Goal: Information Seeking & Learning: Learn about a topic

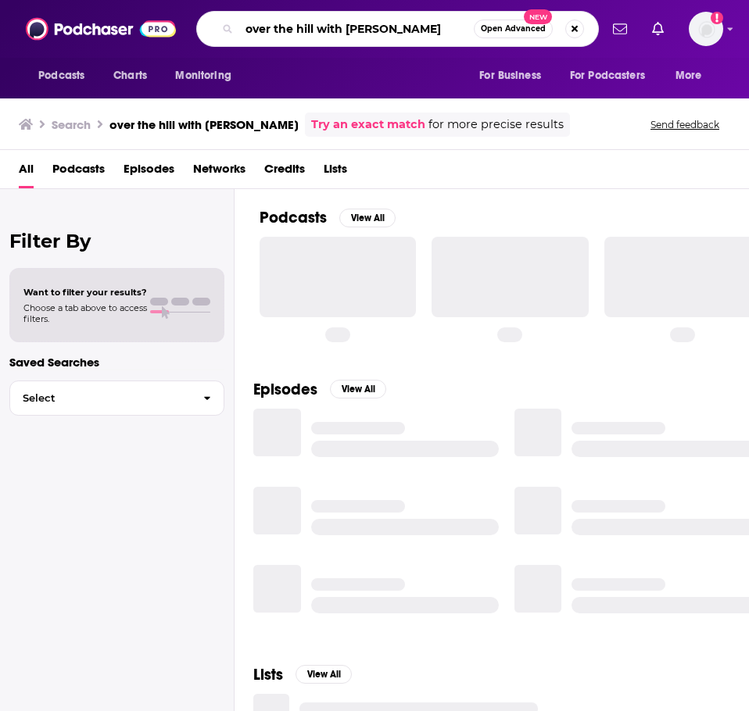
click at [288, 31] on input "over the hill with [PERSON_NAME]" at bounding box center [356, 28] width 234 height 25
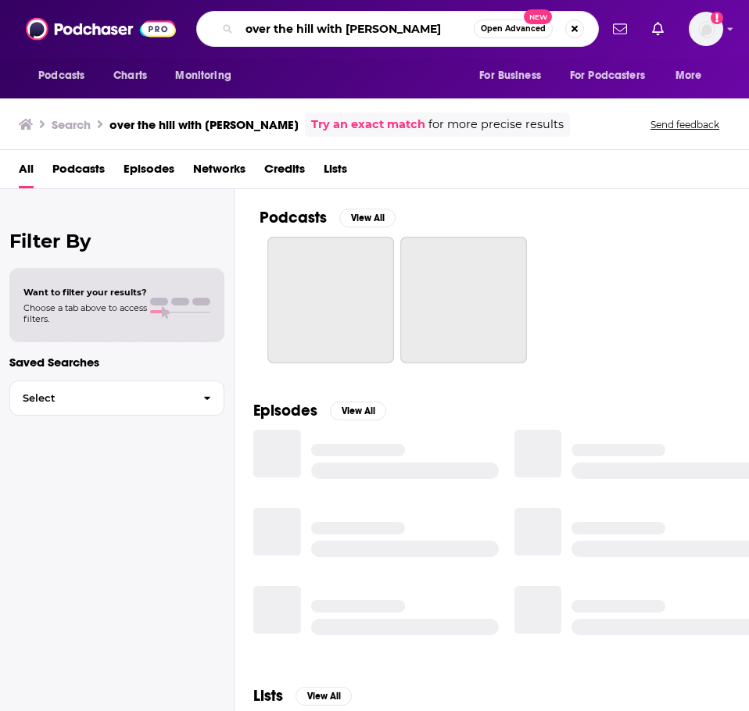
click at [288, 31] on input "over the hill with [PERSON_NAME]" at bounding box center [356, 28] width 234 height 25
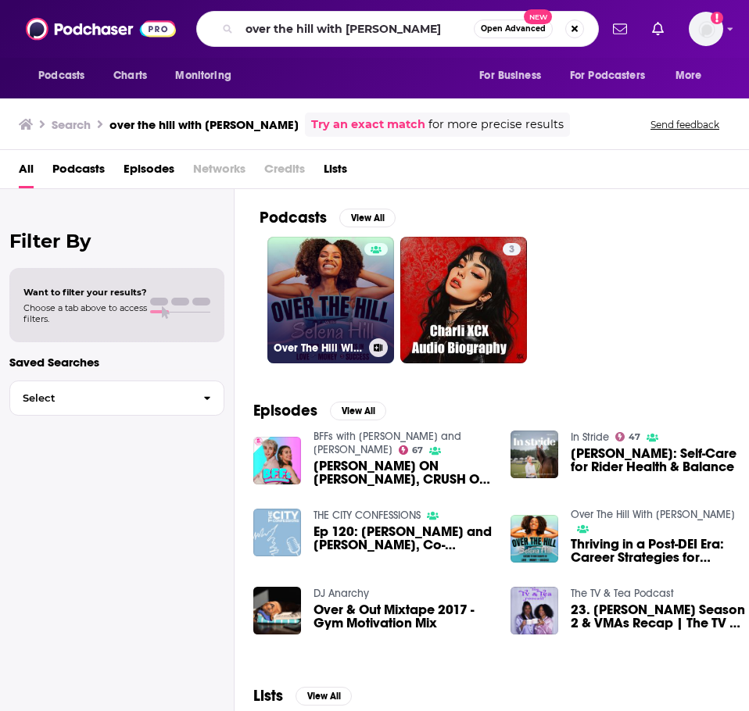
click at [348, 278] on link "Over The Hill With [PERSON_NAME]" at bounding box center [330, 300] width 127 height 127
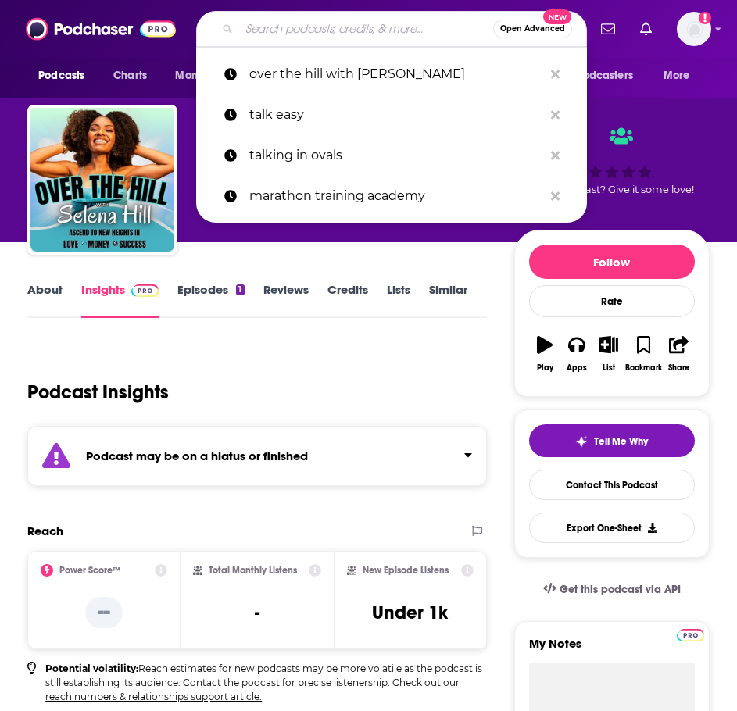
click at [383, 17] on input "Search podcasts, credits, & more..." at bounding box center [366, 28] width 254 height 25
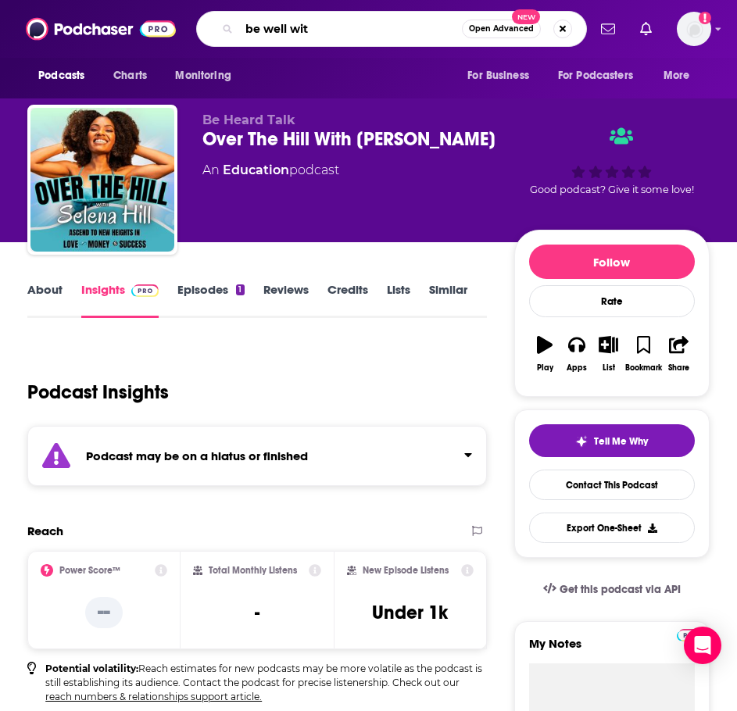
type input "be well with"
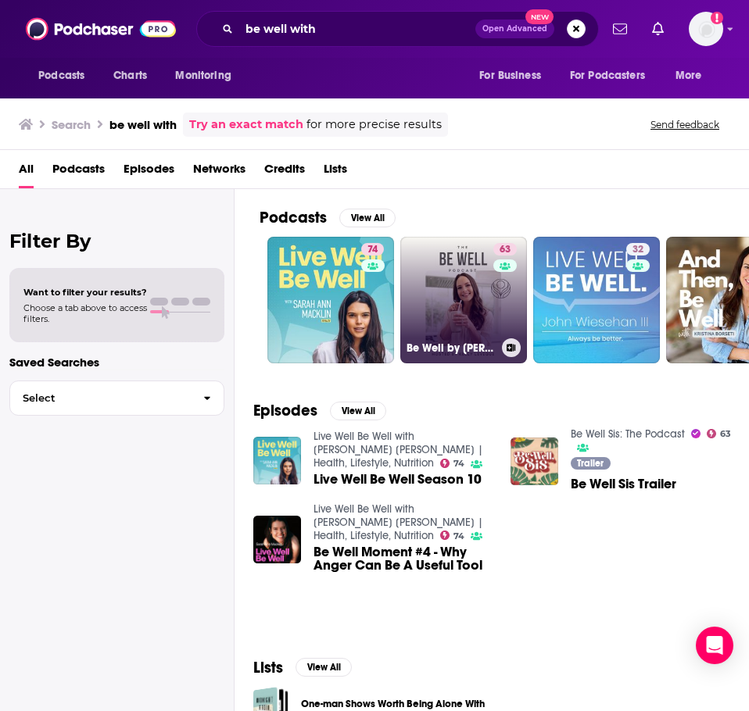
click at [455, 292] on link "63 Be Well by Kelly Leveque" at bounding box center [463, 300] width 127 height 127
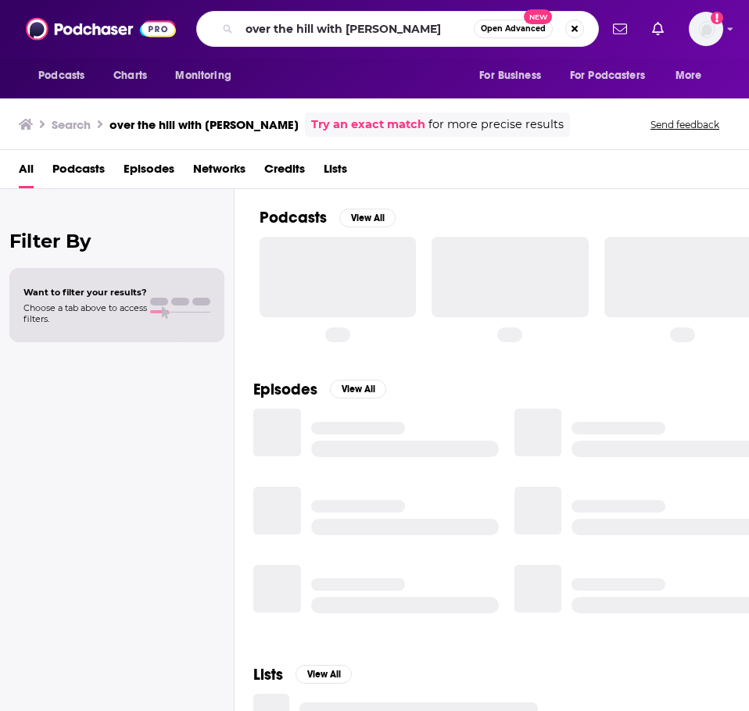
click at [321, 35] on input "over the hill with [PERSON_NAME]" at bounding box center [356, 28] width 234 height 25
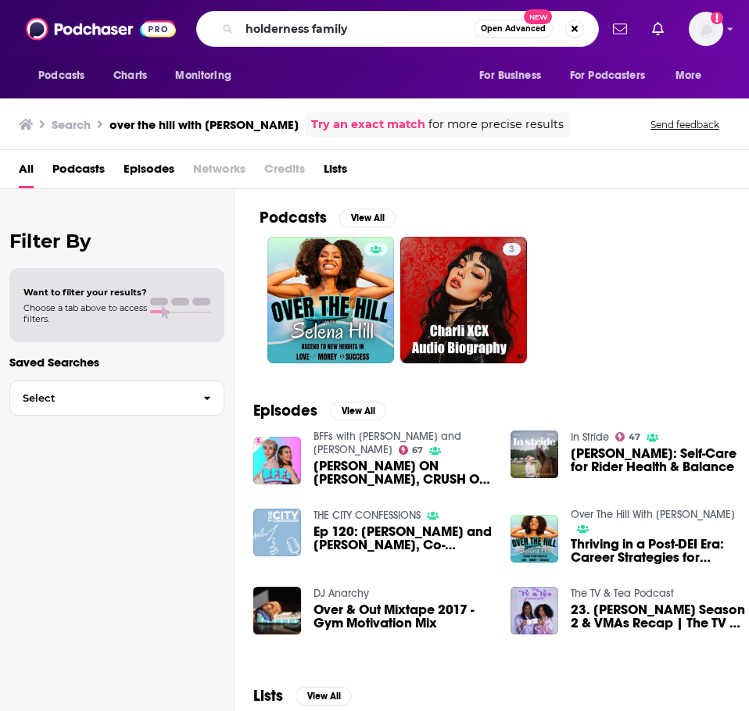
type input "holderness family"
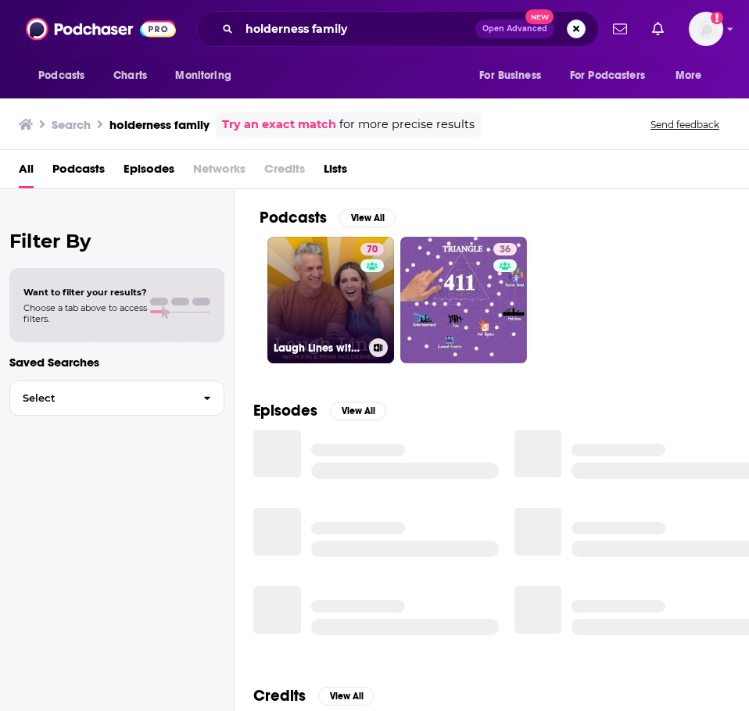
click at [311, 270] on link "70 Laugh Lines with [PERSON_NAME] & [PERSON_NAME]" at bounding box center [330, 300] width 127 height 127
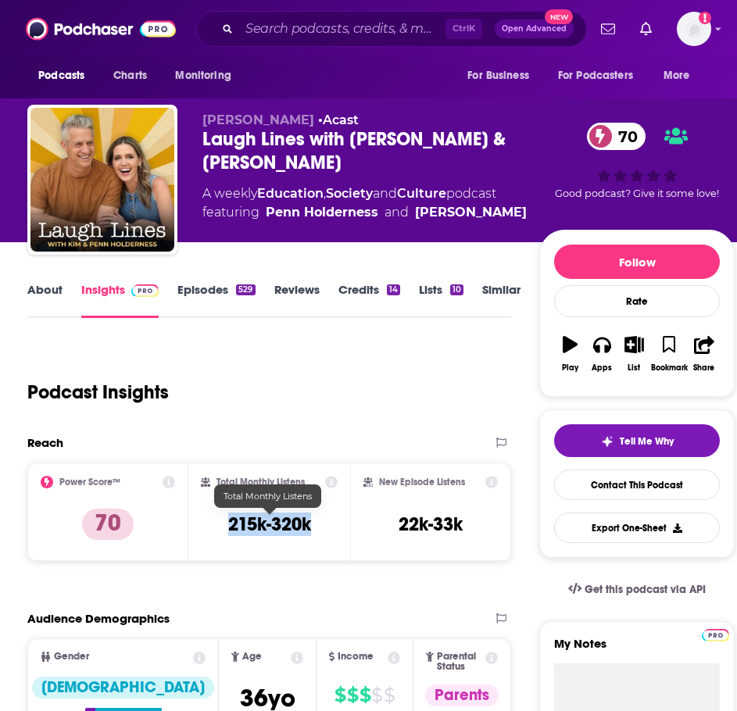
drag, startPoint x: 320, startPoint y: 527, endPoint x: 223, endPoint y: 522, distance: 96.3
click at [223, 522] on div "Total Monthly Listens 215k-320k" at bounding box center [269, 512] width 136 height 72
copy h3 "215k-320k"
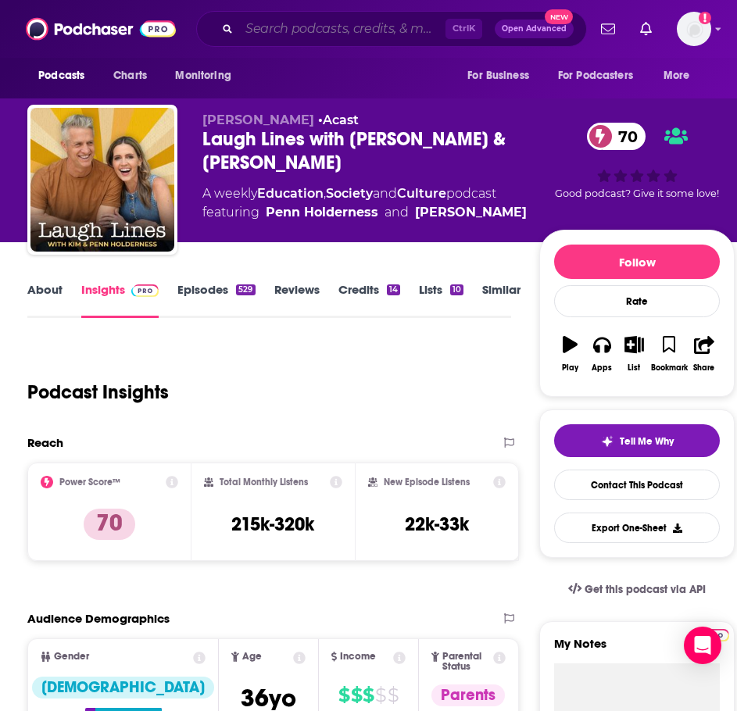
click at [292, 40] on input "Search podcasts, credits, & more..." at bounding box center [342, 28] width 206 height 25
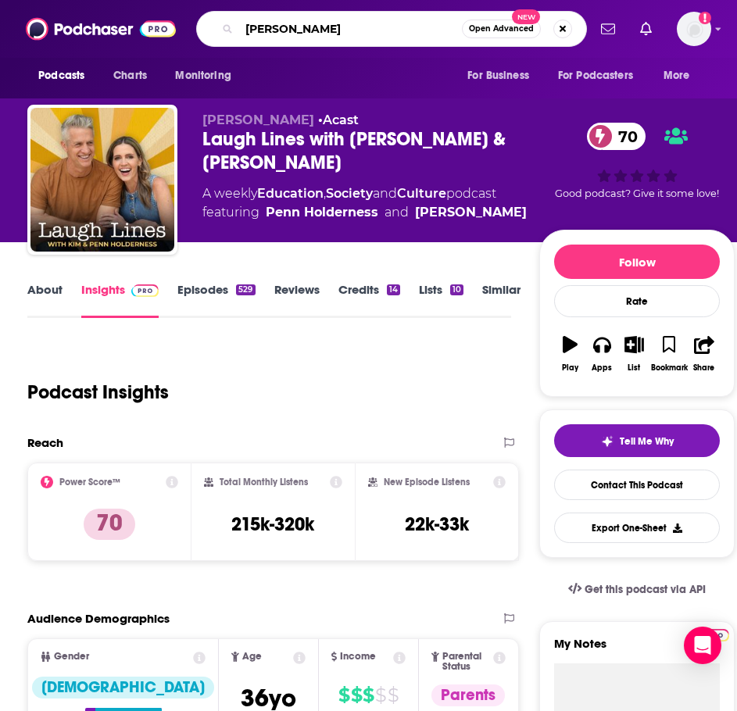
type input "[PERSON_NAME]"
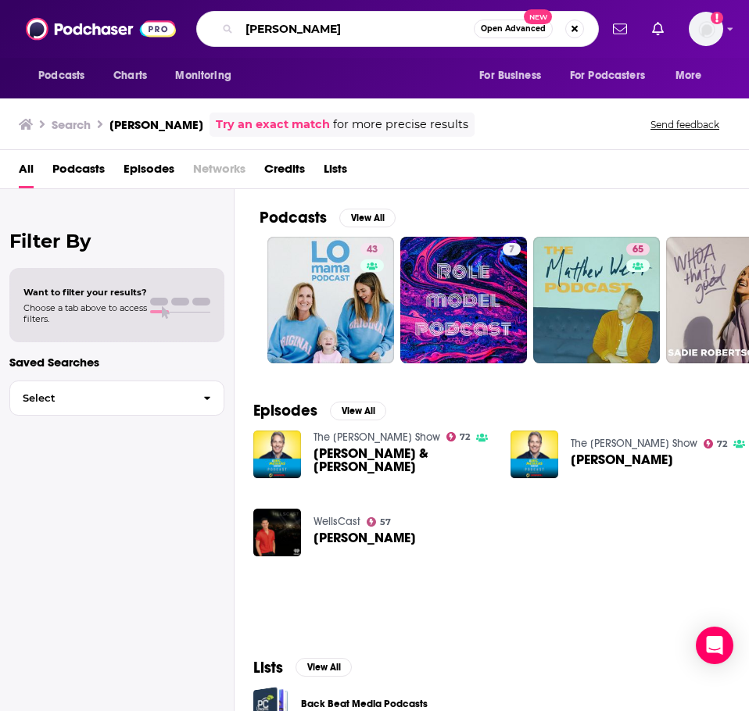
drag, startPoint x: 314, startPoint y: 20, endPoint x: 88, endPoint y: 20, distance: 226.6
click at [88, 20] on div "Podcasts Charts Monitoring [PERSON_NAME] Open Advanced New For Business For Pod…" at bounding box center [374, 29] width 749 height 58
type input "whoa that's good"
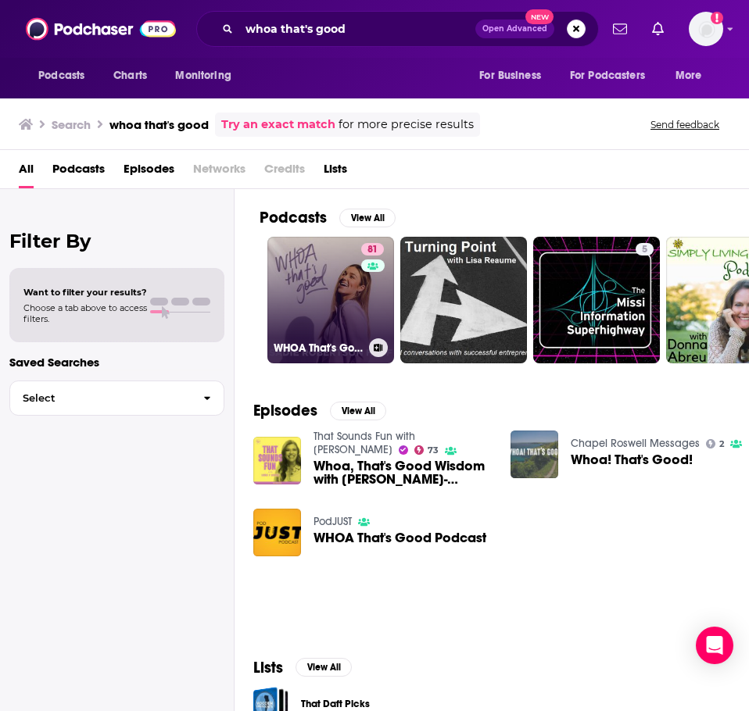
click at [310, 327] on link "81 WHOA That's Good Podcast" at bounding box center [330, 300] width 127 height 127
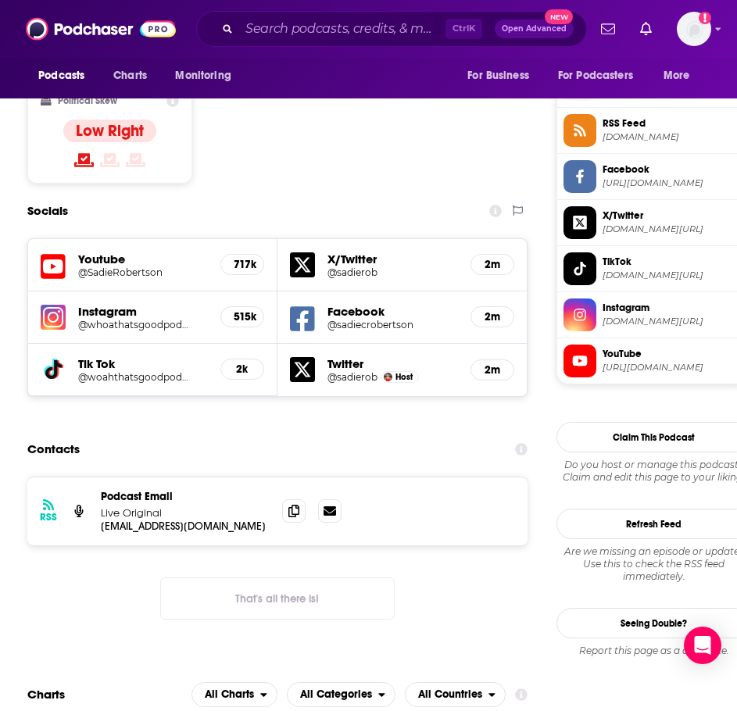
scroll to position [1172, 0]
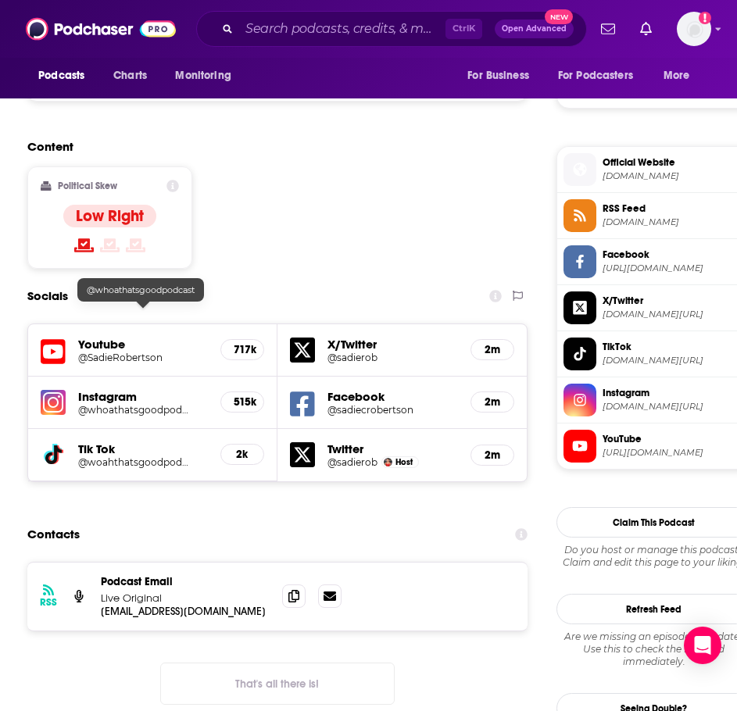
click at [115, 404] on h5 "@whoathatsgoodpodcast" at bounding box center [134, 410] width 113 height 12
click at [286, 281] on div "Socials" at bounding box center [276, 296] width 499 height 30
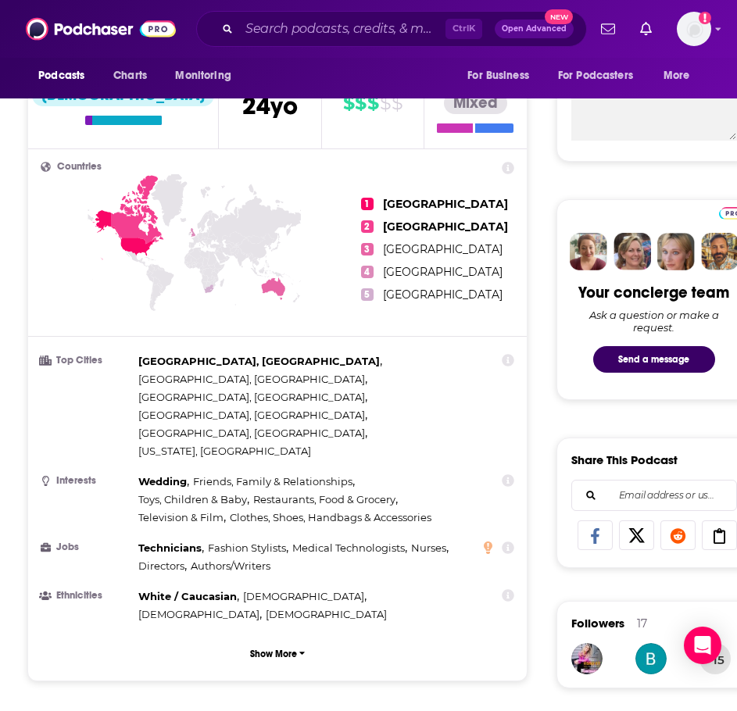
scroll to position [547, 0]
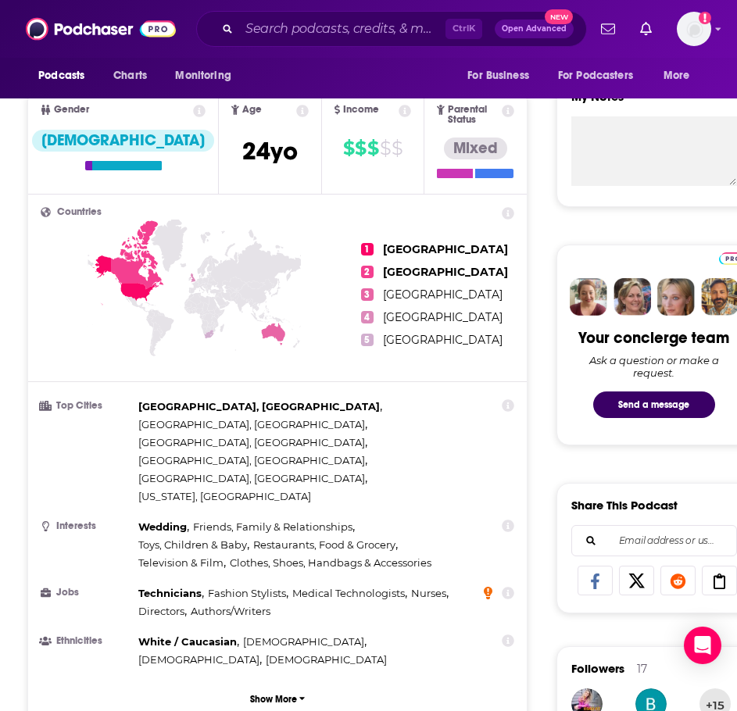
click at [485, 587] on icon at bounding box center [488, 593] width 9 height 13
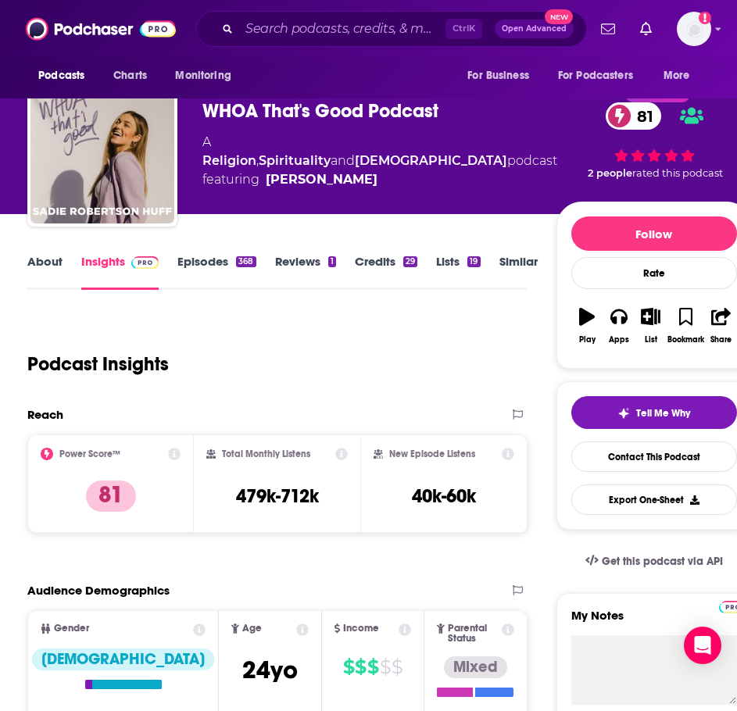
scroll to position [0, 0]
